Goal: Transaction & Acquisition: Purchase product/service

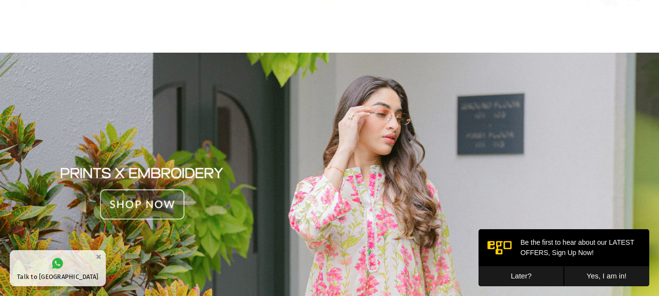
scroll to position [722, 0]
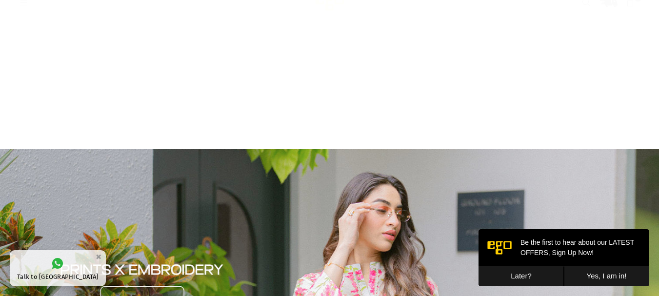
click at [23, 14] on icon at bounding box center [24, 12] width 9 height 9
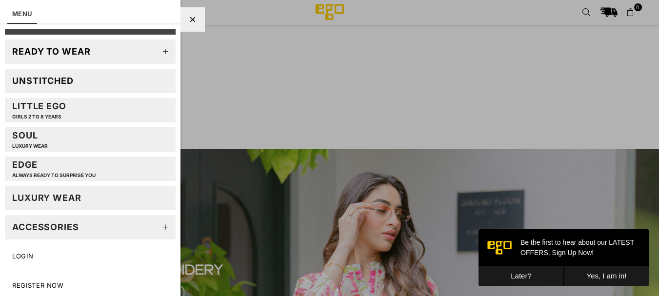
scroll to position [0, 0]
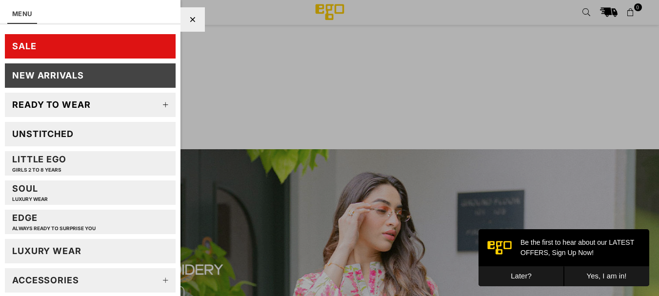
click at [161, 105] on icon at bounding box center [166, 105] width 20 height 20
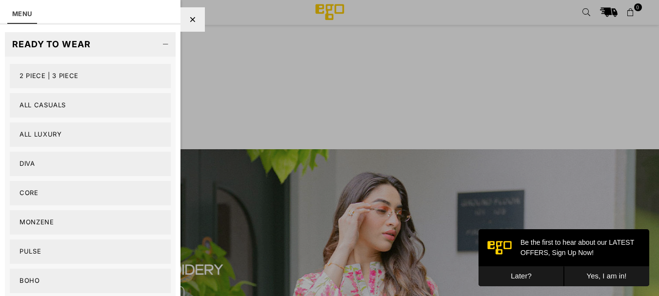
scroll to position [69, 0]
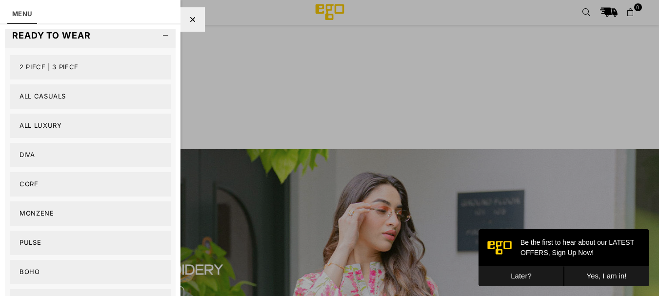
click at [27, 151] on link "Diva" at bounding box center [90, 155] width 161 height 24
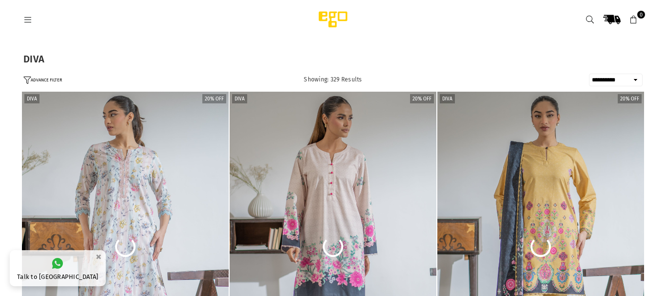
select select "**********"
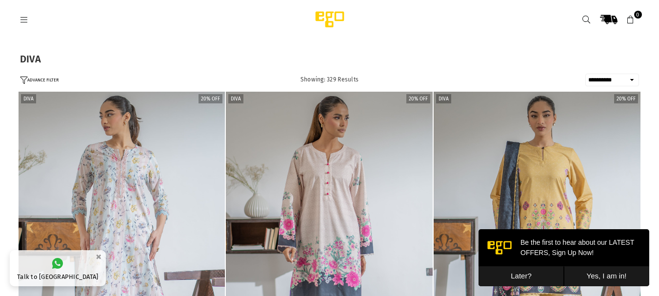
click at [18, 20] on link at bounding box center [25, 19] width 18 height 7
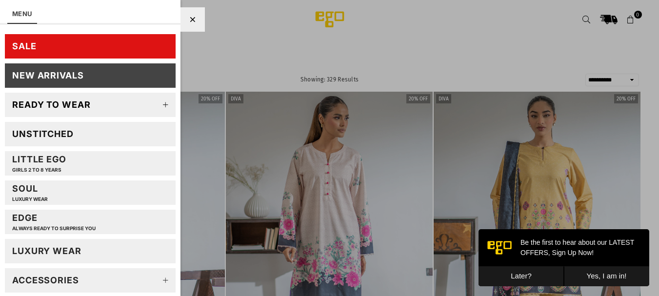
click at [162, 108] on icon at bounding box center [166, 105] width 20 height 20
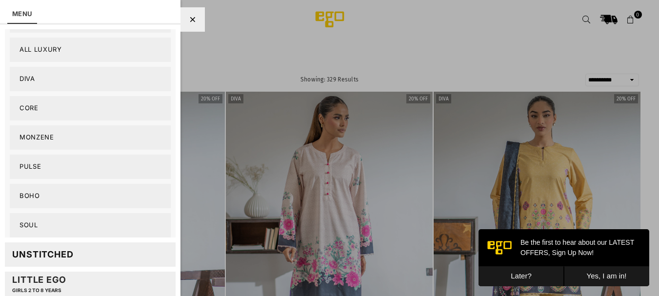
scroll to position [146, 0]
click at [32, 224] on link "Soul" at bounding box center [90, 225] width 161 height 24
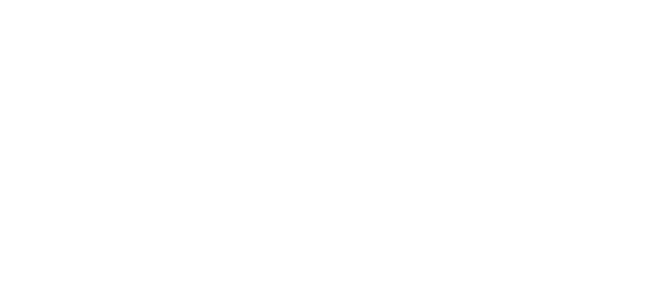
select select "**********"
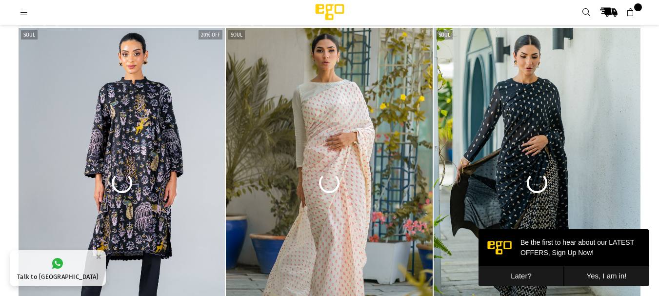
scroll to position [79, 0]
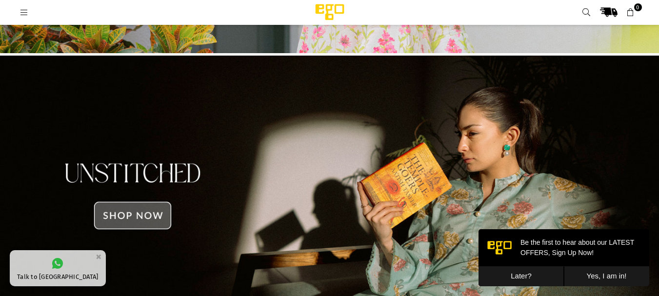
scroll to position [809, 0]
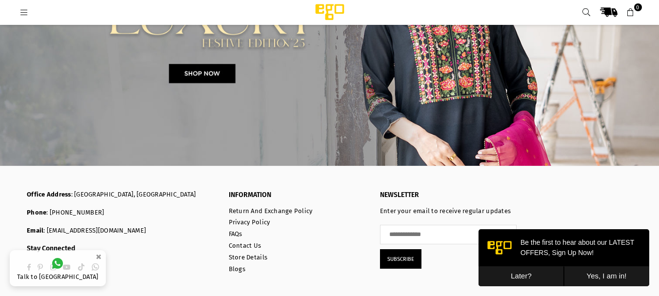
scroll to position [1861, 0]
